Goal: Check status

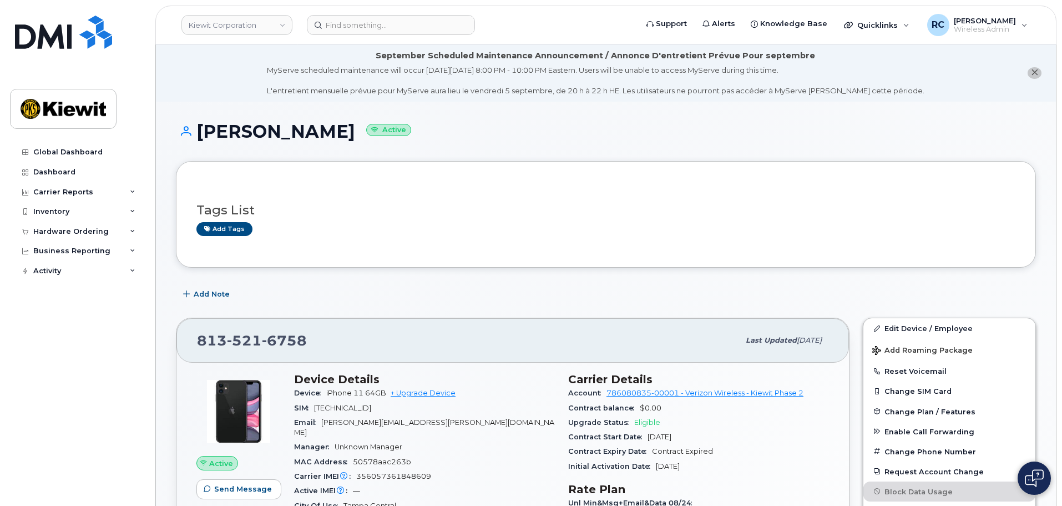
scroll to position [166, 0]
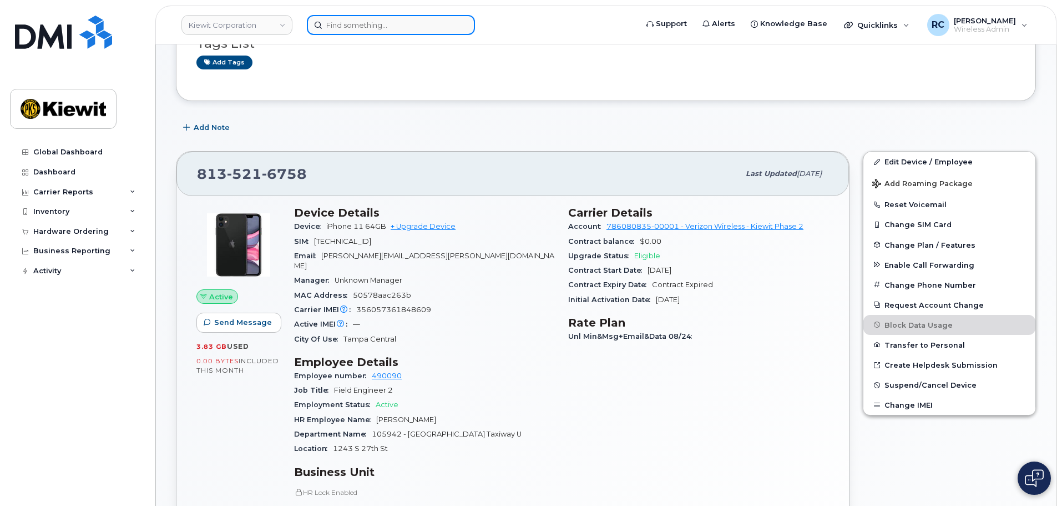
click at [370, 22] on input at bounding box center [391, 25] width 168 height 20
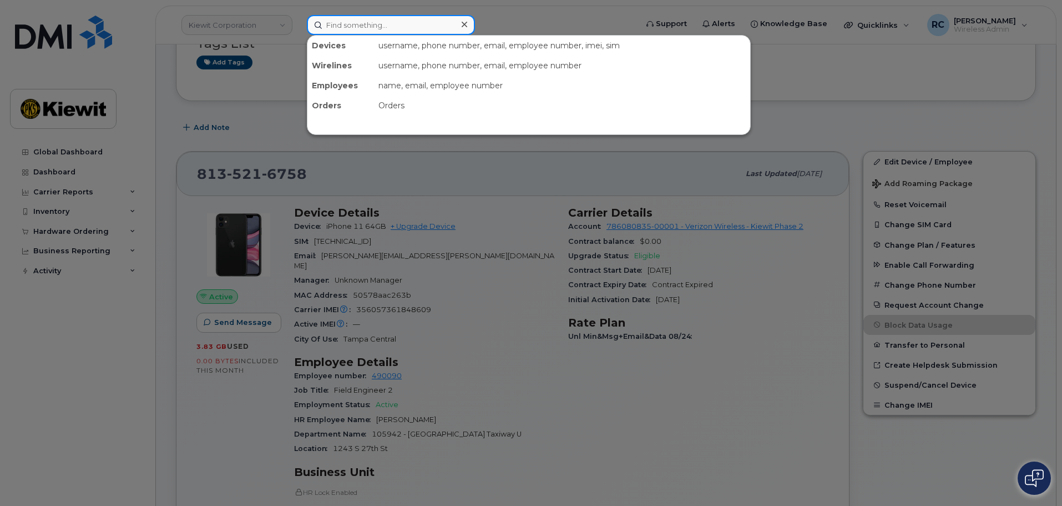
paste input "299830"
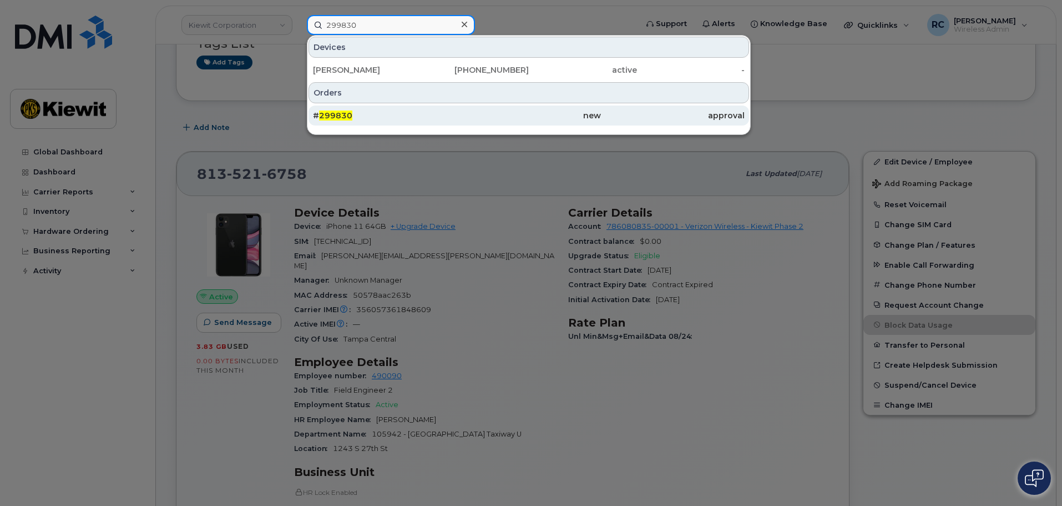
type input "299830"
click at [451, 114] on div "# 299830" at bounding box center [385, 115] width 144 height 11
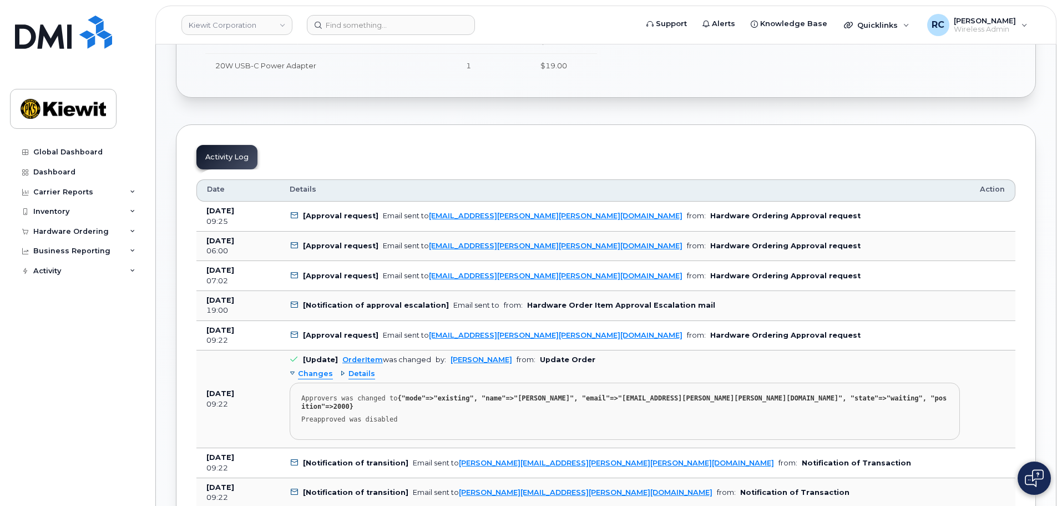
scroll to position [555, 0]
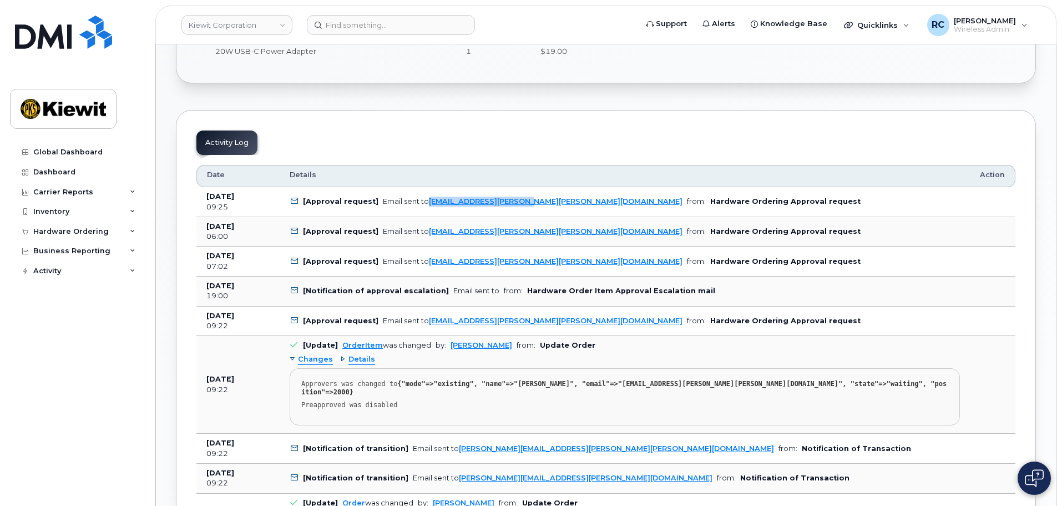
drag, startPoint x: 540, startPoint y: 201, endPoint x: 426, endPoint y: 194, distance: 114.6
click at [426, 194] on td "[Approval request] Email sent to [EMAIL_ADDRESS][PERSON_NAME][PERSON_NAME][DOMA…" at bounding box center [625, 202] width 690 height 30
copy link "[EMAIL_ADDRESS][PERSON_NAME][PERSON_NAME][DOMAIN_NAME]"
